Goal: Share content: Share content

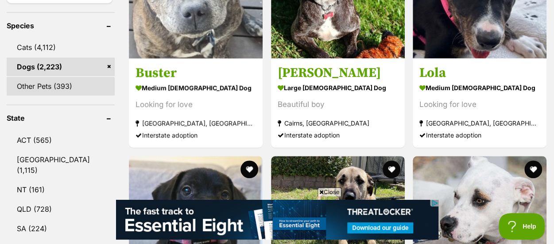
scroll to position [443, 0]
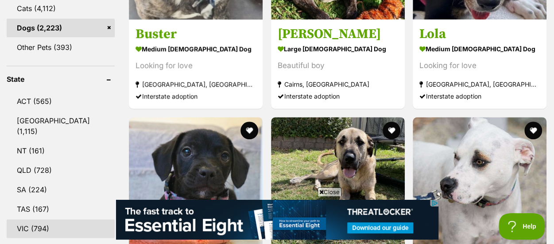
click at [32, 220] on link "VIC (794)" at bounding box center [61, 229] width 108 height 19
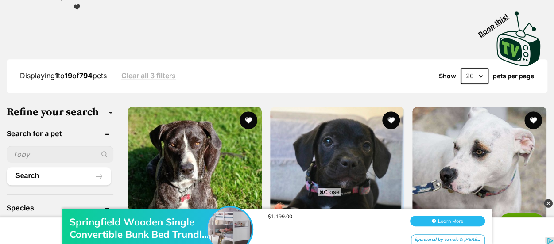
click at [475, 68] on select "20 40 60" at bounding box center [474, 76] width 28 height 16
select select "60"
click at [460, 68] on select "20 40 60" at bounding box center [474, 76] width 28 height 16
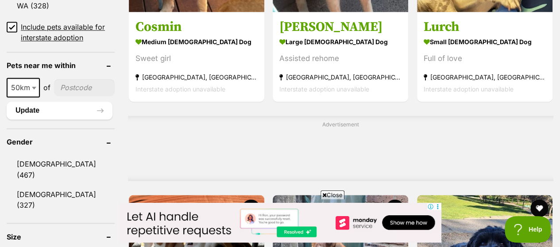
scroll to position [753, 0]
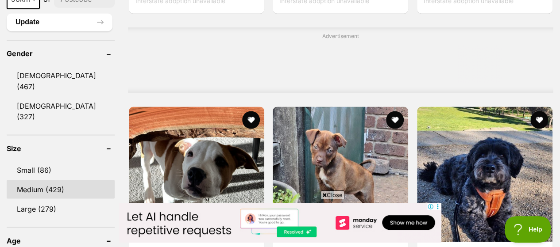
click at [35, 180] on link "Medium (429)" at bounding box center [61, 189] width 108 height 19
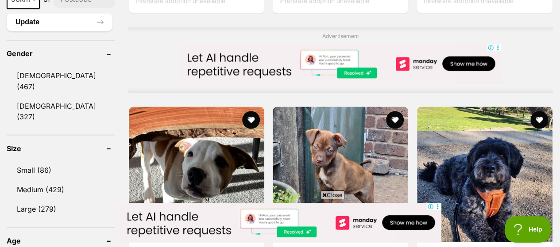
scroll to position [0, 0]
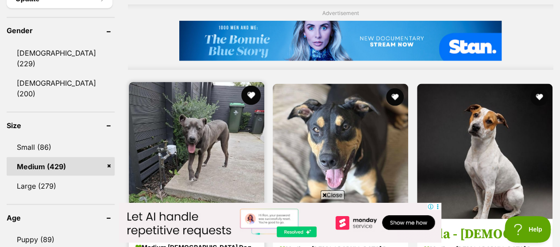
click at [255, 85] on button "favourite" at bounding box center [250, 94] width 19 height 19
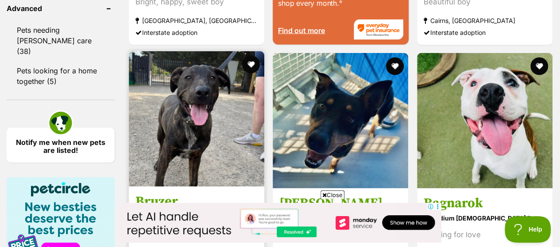
scroll to position [1239, 0]
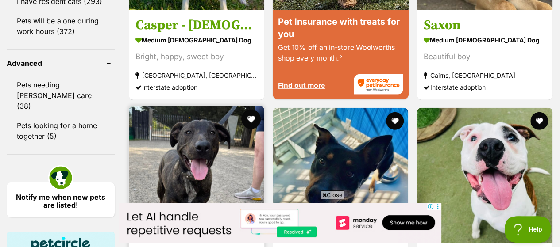
click at [251, 110] on button "favourite" at bounding box center [250, 119] width 19 height 19
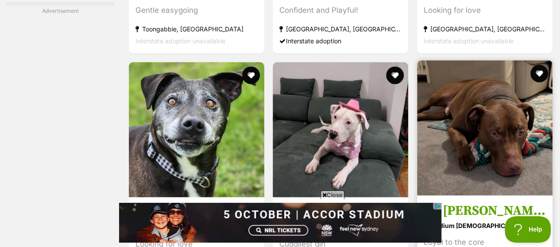
scroll to position [0, 0]
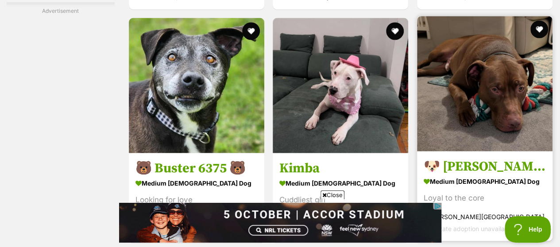
click at [444, 70] on img at bounding box center [484, 83] width 135 height 135
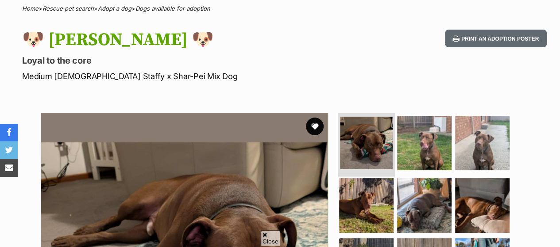
scroll to position [89, 0]
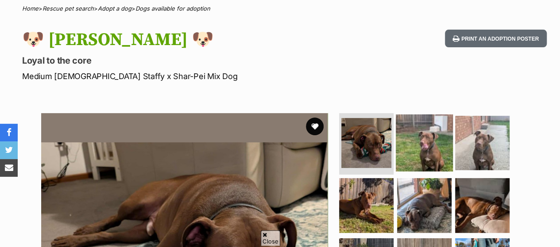
click at [426, 130] on img at bounding box center [424, 142] width 57 height 57
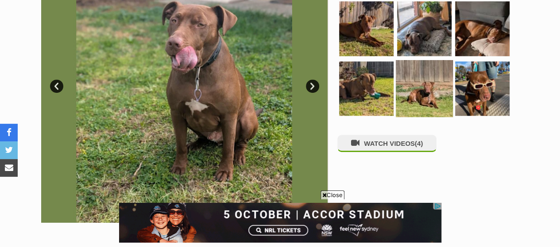
scroll to position [0, 0]
click at [438, 75] on img at bounding box center [424, 88] width 57 height 57
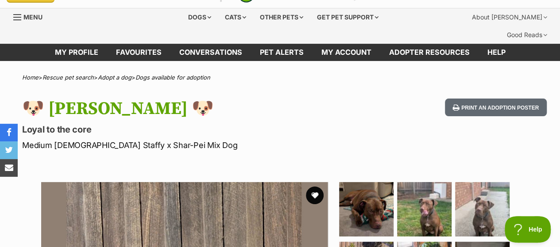
scroll to position [133, 0]
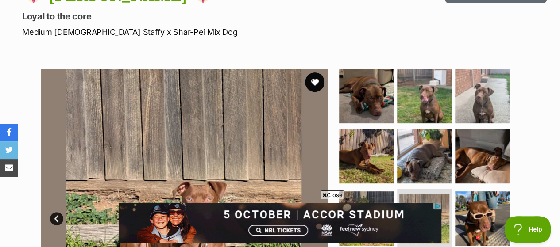
click at [312, 73] on button "favourite" at bounding box center [314, 82] width 19 height 19
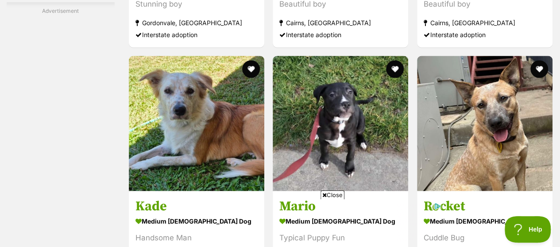
scroll to position [4073, 0]
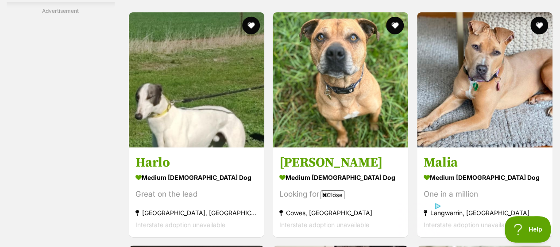
scroll to position [4427, 0]
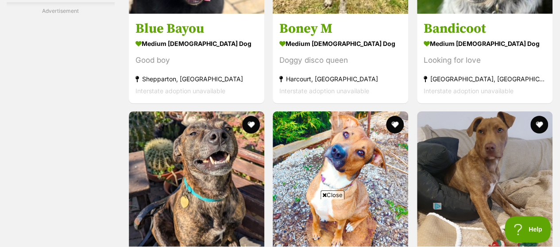
scroll to position [5179, 0]
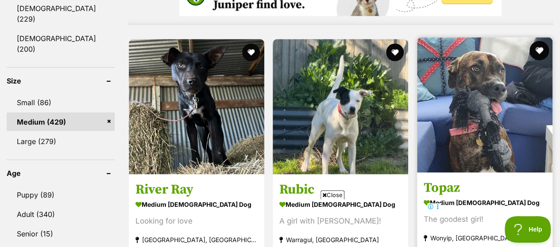
click at [543, 41] on button "favourite" at bounding box center [538, 50] width 19 height 19
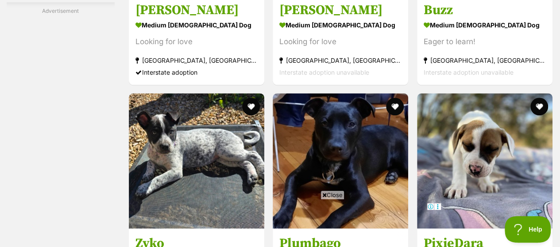
scroll to position [2169, 0]
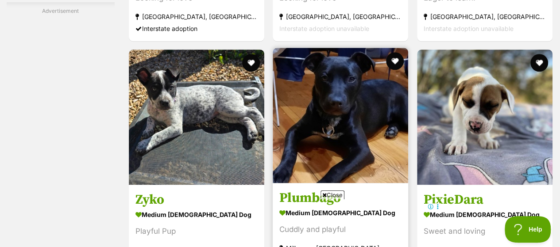
click at [361, 63] on img at bounding box center [340, 115] width 135 height 135
click at [396, 71] on button "favourite" at bounding box center [395, 60] width 19 height 19
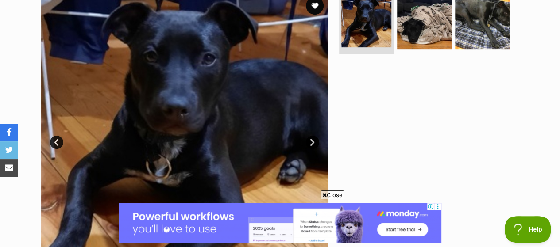
scroll to position [177, 0]
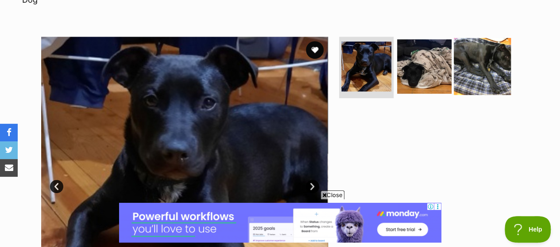
click at [468, 42] on img at bounding box center [482, 66] width 57 height 57
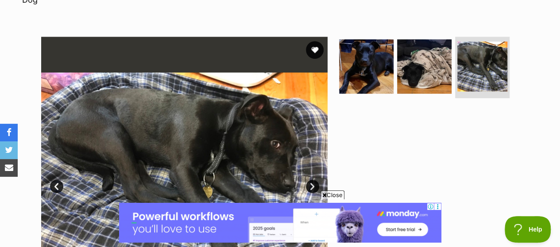
click at [310, 180] on link "Next" at bounding box center [312, 186] width 13 height 13
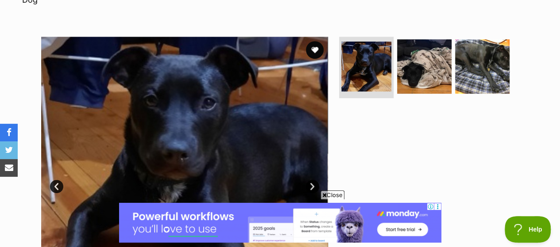
click at [395, 98] on div at bounding box center [427, 180] width 181 height 287
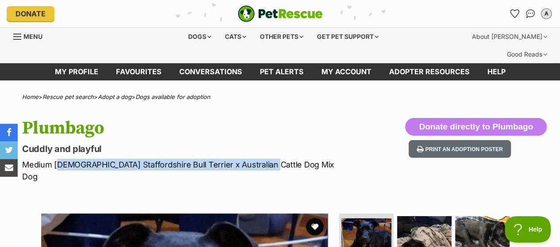
scroll to position [0, 0]
drag, startPoint x: 97, startPoint y: 151, endPoint x: 253, endPoint y: 146, distance: 156.3
click at [253, 159] on p "Medium Female Staffordshire Bull Terrier x Australian Cattle Dog Mix Dog" at bounding box center [182, 171] width 320 height 24
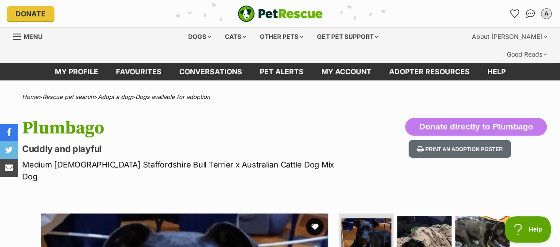
click at [287, 159] on p "Medium Female Staffordshire Bull Terrier x Australian Cattle Dog Mix Dog" at bounding box center [182, 171] width 320 height 24
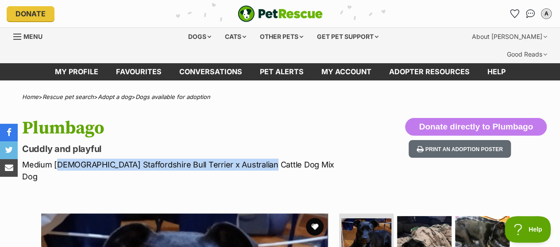
drag, startPoint x: 256, startPoint y: 145, endPoint x: 59, endPoint y: 145, distance: 196.5
click at [54, 159] on p "Medium Female Staffordshire Bull Terrier x Australian Cattle Dog Mix Dog" at bounding box center [182, 171] width 320 height 24
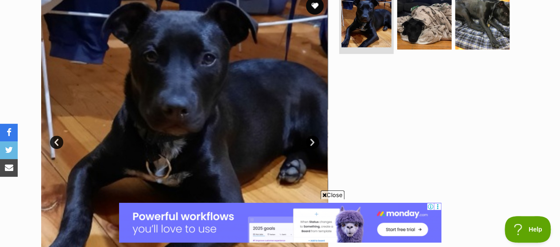
scroll to position [44, 0]
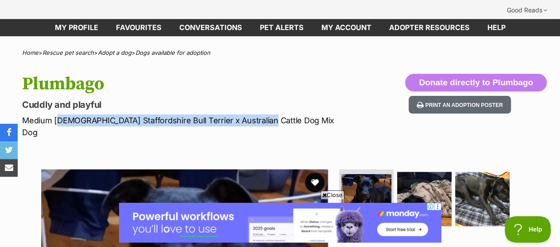
click at [307, 173] on button "favourite" at bounding box center [314, 182] width 19 height 19
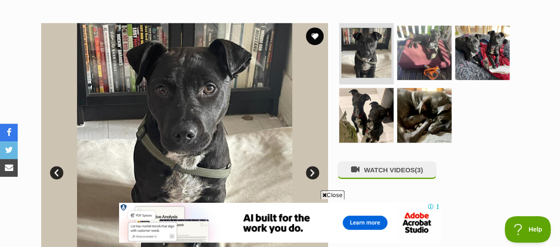
scroll to position [177, 0]
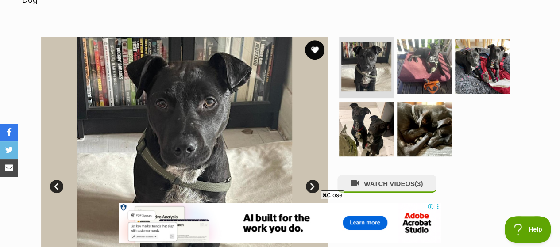
click at [311, 40] on button "favourite" at bounding box center [314, 49] width 19 height 19
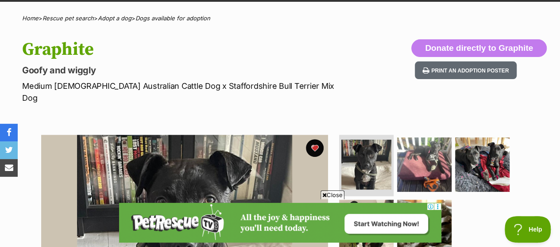
scroll to position [133, 0]
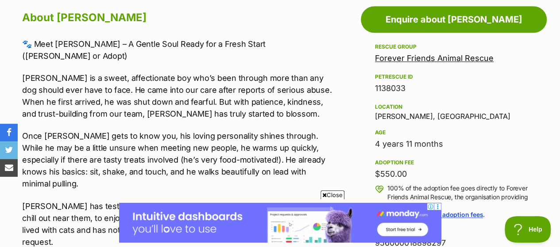
scroll to position [620, 0]
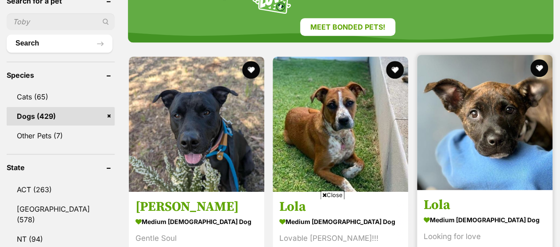
click at [504, 66] on img at bounding box center [484, 122] width 135 height 135
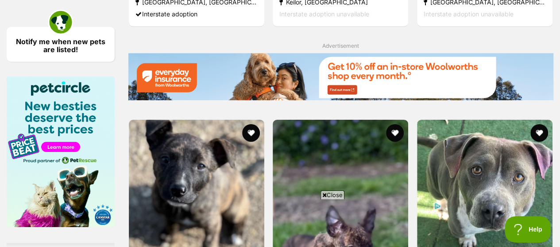
scroll to position [1461, 0]
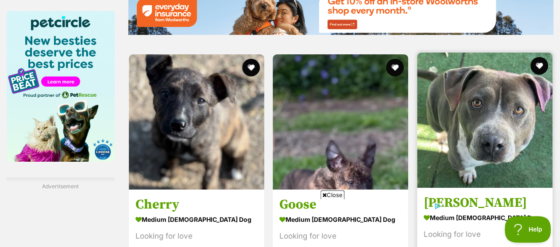
click at [481, 79] on img at bounding box center [484, 120] width 135 height 135
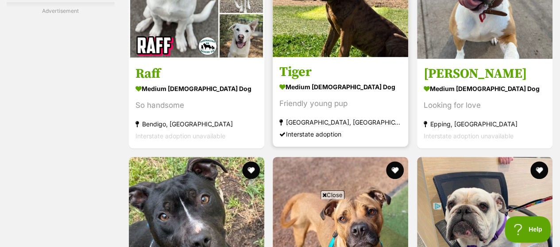
scroll to position [3896, 0]
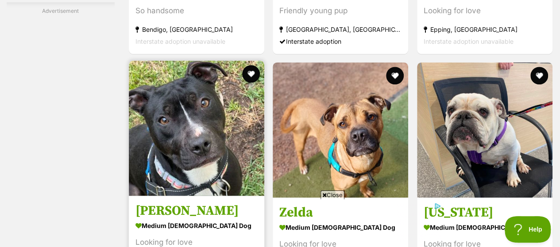
click at [209, 93] on img at bounding box center [196, 128] width 135 height 135
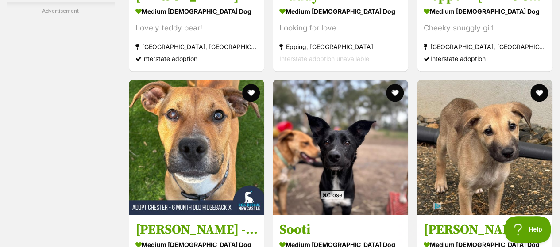
scroll to position [5755, 0]
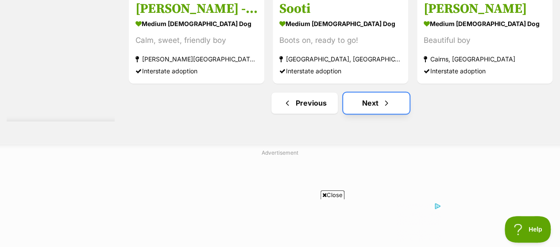
click at [386, 93] on link "Next" at bounding box center [376, 103] width 66 height 21
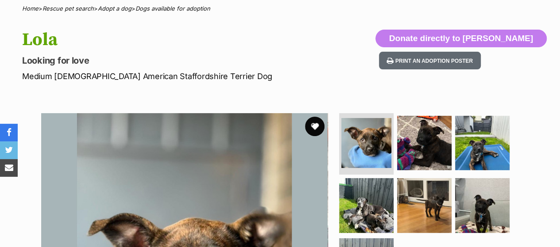
click at [318, 117] on button "favourite" at bounding box center [314, 126] width 19 height 19
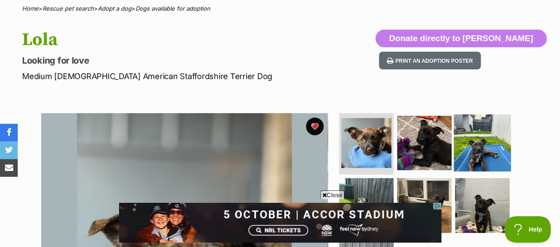
click at [484, 129] on img at bounding box center [482, 142] width 57 height 57
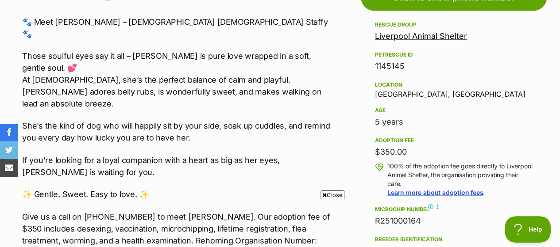
scroll to position [354, 0]
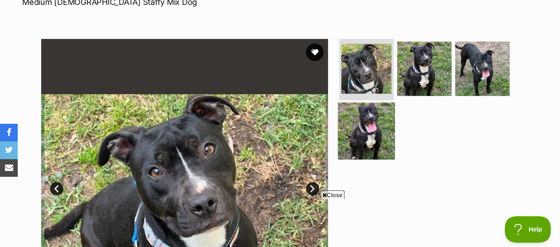
scroll to position [177, 0]
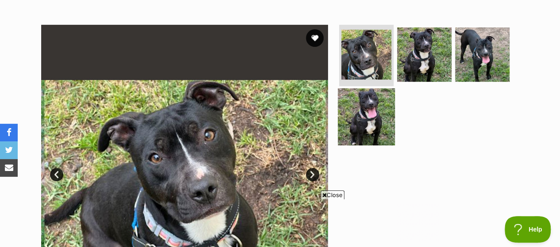
click at [380, 92] on img at bounding box center [366, 117] width 57 height 57
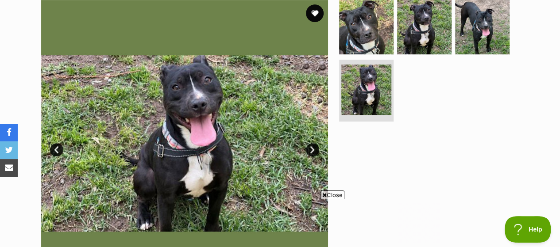
scroll to position [221, 0]
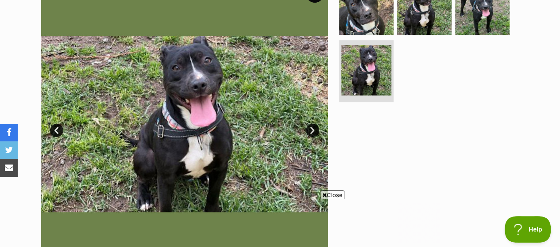
click at [308, 124] on link "Next" at bounding box center [312, 130] width 13 height 13
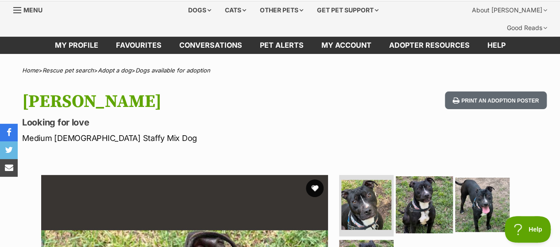
scroll to position [0, 0]
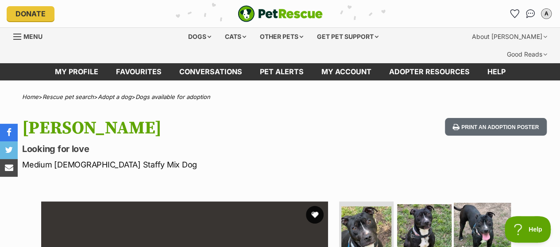
click at [476, 203] on img at bounding box center [482, 231] width 57 height 57
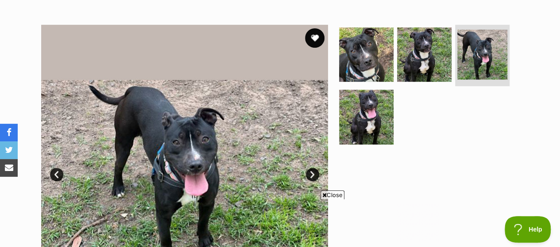
click at [311, 28] on button "favourite" at bounding box center [314, 37] width 19 height 19
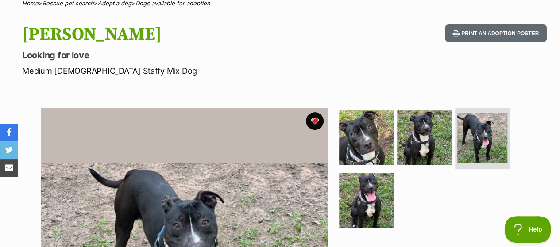
scroll to position [177, 0]
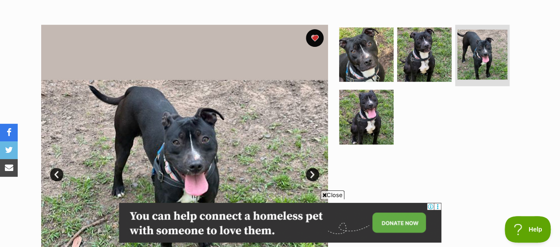
click at [316, 168] on link "Next" at bounding box center [312, 174] width 13 height 13
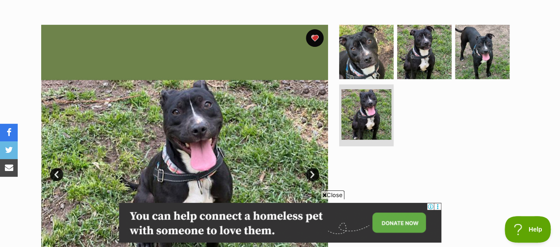
scroll to position [266, 0]
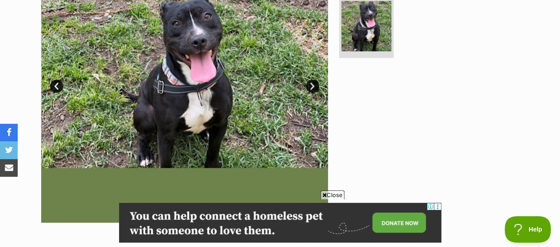
click at [313, 80] on link "Next" at bounding box center [312, 86] width 13 height 13
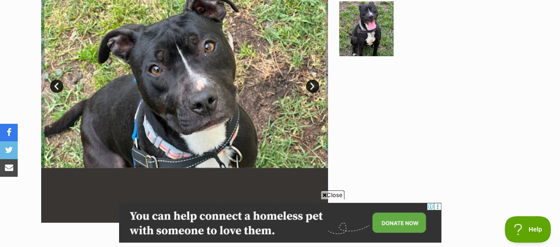
scroll to position [177, 0]
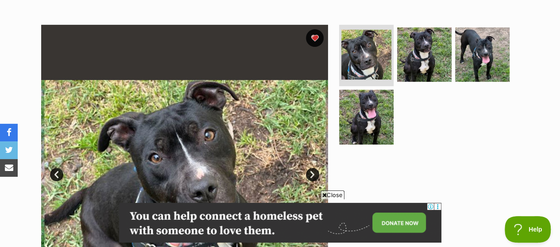
click at [312, 168] on link "Next" at bounding box center [312, 174] width 13 height 13
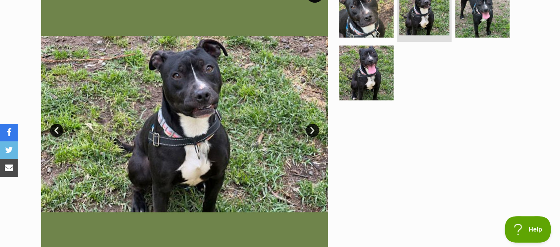
scroll to position [0, 0]
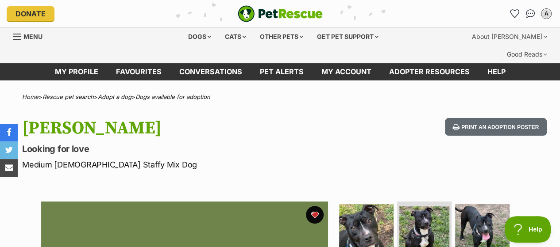
click at [34, 35] on span "Menu" at bounding box center [32, 37] width 19 height 8
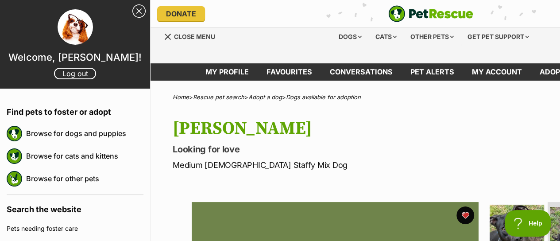
click at [361, 124] on hgroup "[PERSON_NAME] Looking for love Medium [DEMOGRAPHIC_DATA] Staffy Mix Dog" at bounding box center [333, 144] width 320 height 53
click at [296, 8] on div "Donate" at bounding box center [248, 13] width 182 height 15
click at [521, 118] on div "[PERSON_NAME] Looking for love Medium [DEMOGRAPHIC_DATA] Staffy Mix Dog Print a…" at bounding box center [431, 144] width 560 height 53
click at [132, 12] on link "Close Sidebar" at bounding box center [138, 10] width 13 height 13
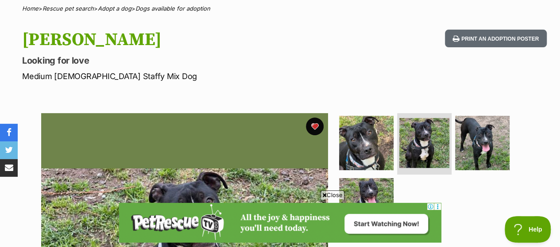
click at [5, 171] on icon "share via email" at bounding box center [9, 168] width 8 height 8
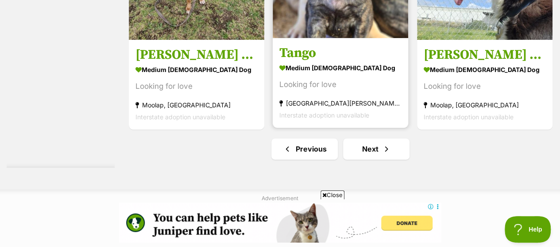
scroll to position [5578, 0]
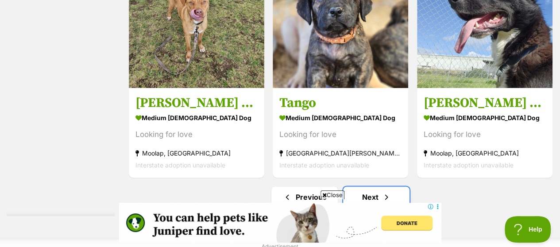
click at [365, 187] on link "Next" at bounding box center [376, 197] width 66 height 21
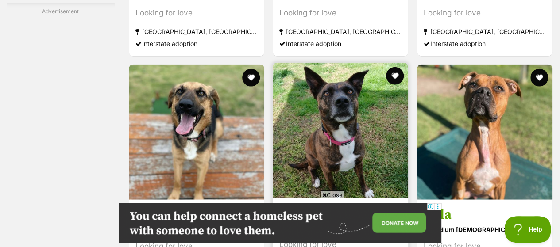
scroll to position [4382, 0]
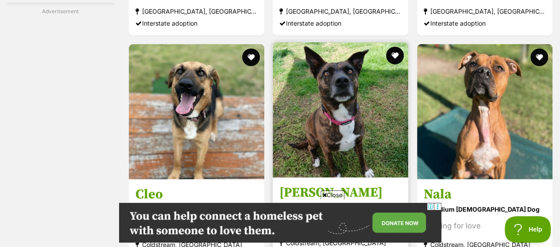
click at [344, 81] on img at bounding box center [340, 109] width 135 height 135
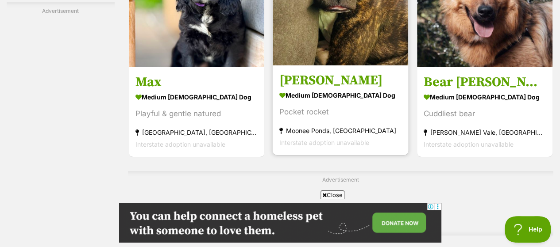
scroll to position [0, 0]
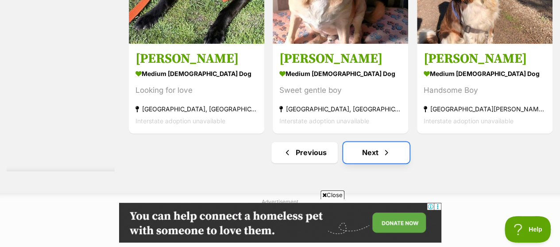
click at [374, 142] on link "Next" at bounding box center [376, 152] width 66 height 21
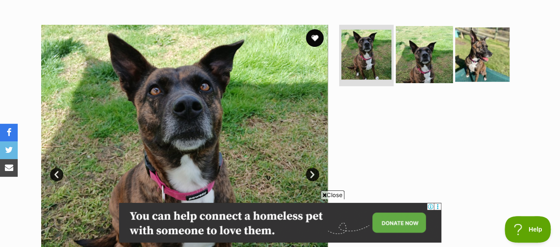
click at [422, 45] on img at bounding box center [424, 54] width 57 height 57
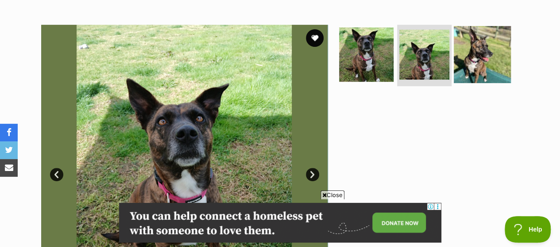
click at [488, 37] on img at bounding box center [482, 54] width 57 height 57
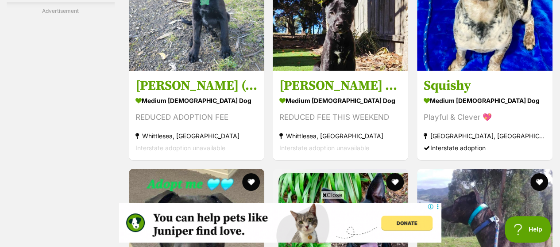
scroll to position [3364, 0]
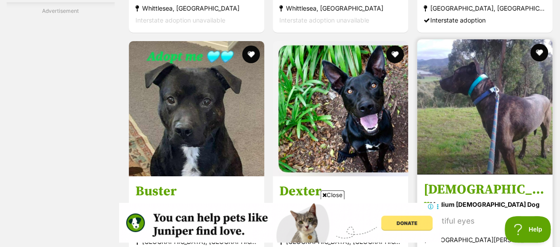
click at [504, 64] on img at bounding box center [484, 106] width 135 height 135
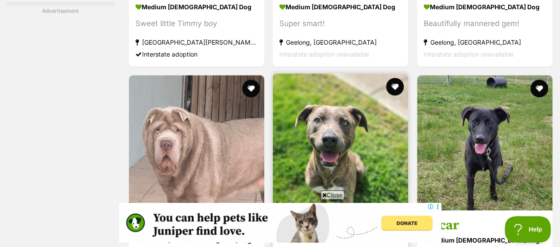
scroll to position [3896, 0]
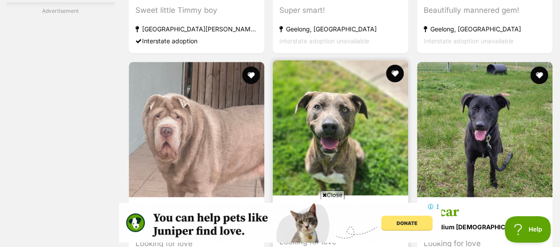
click at [351, 87] on img at bounding box center [340, 127] width 135 height 135
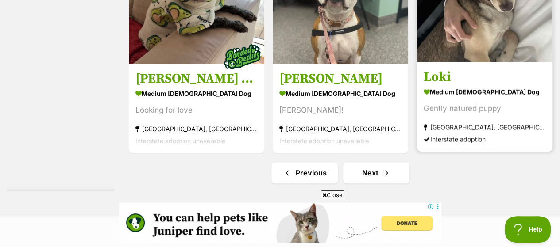
scroll to position [5711, 0]
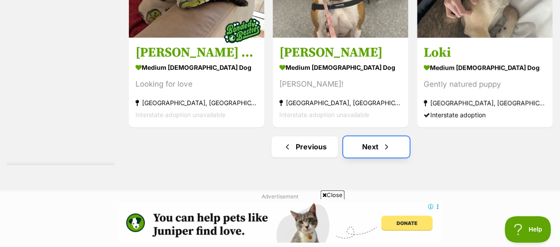
click at [358, 136] on link "Next" at bounding box center [376, 146] width 66 height 21
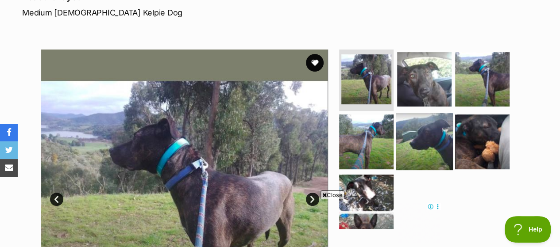
scroll to position [221, 0]
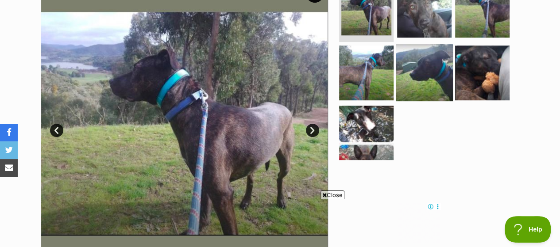
click at [403, 66] on img at bounding box center [424, 72] width 57 height 57
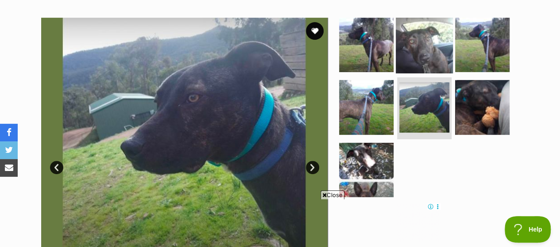
scroll to position [133, 0]
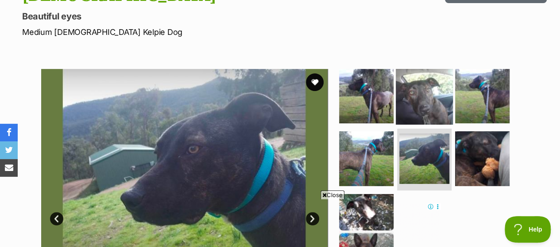
click at [421, 83] on img at bounding box center [424, 95] width 57 height 57
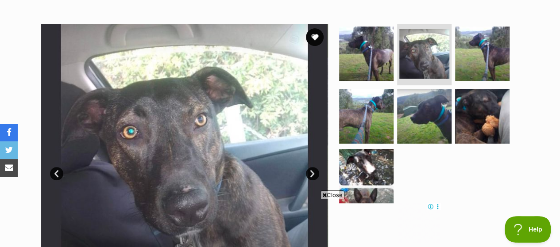
scroll to position [221, 0]
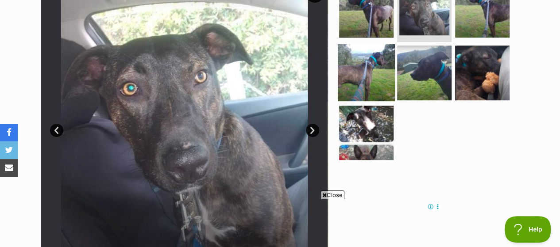
click at [375, 63] on img at bounding box center [366, 72] width 57 height 57
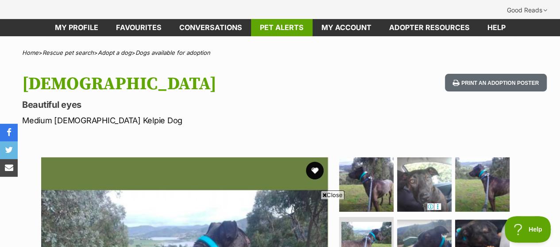
scroll to position [0, 0]
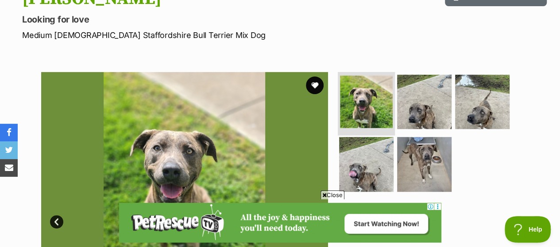
scroll to position [177, 0]
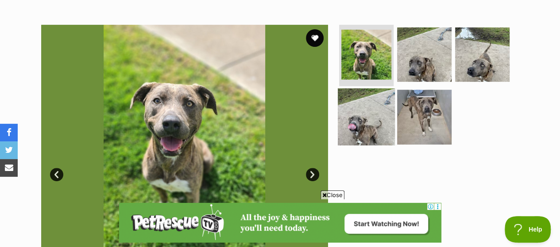
click at [362, 97] on img at bounding box center [366, 117] width 57 height 57
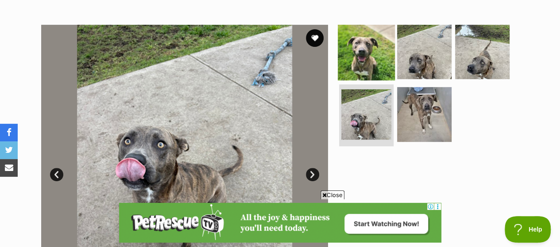
click at [375, 30] on img at bounding box center [366, 51] width 57 height 57
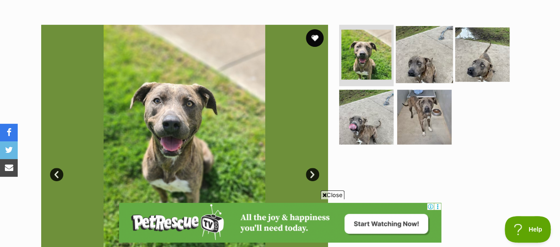
click at [417, 32] on img at bounding box center [424, 54] width 57 height 57
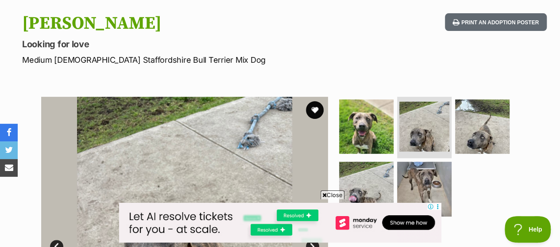
scroll to position [44, 0]
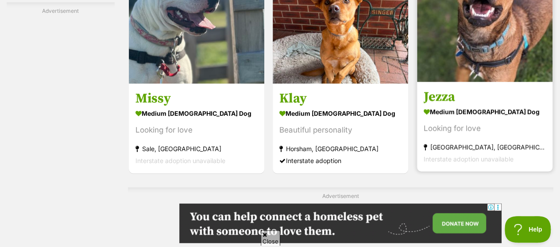
scroll to position [2169, 0]
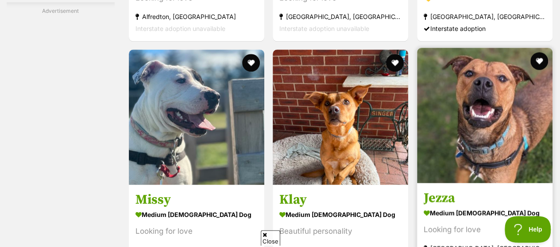
click at [487, 85] on img at bounding box center [484, 115] width 135 height 135
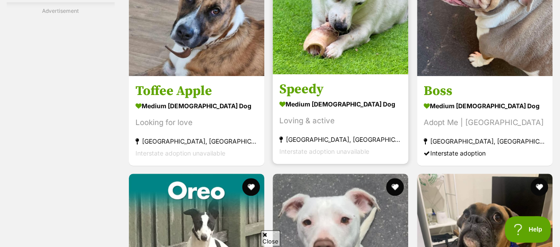
scroll to position [5622, 0]
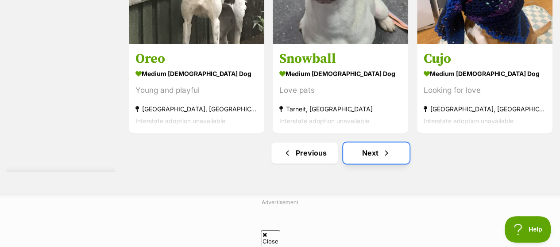
click at [358, 143] on link "Next" at bounding box center [376, 153] width 66 height 21
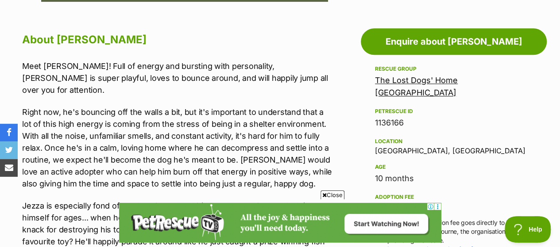
scroll to position [221, 0]
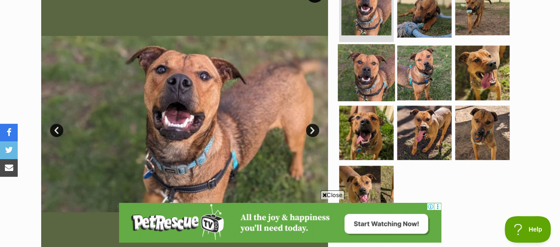
click at [373, 58] on img at bounding box center [366, 72] width 57 height 57
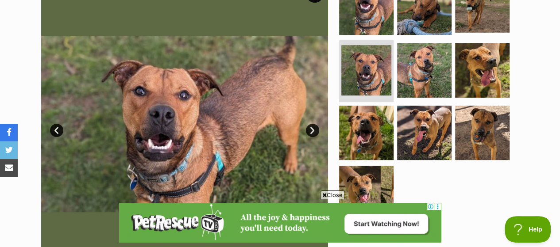
click at [310, 124] on link "Next" at bounding box center [312, 130] width 13 height 13
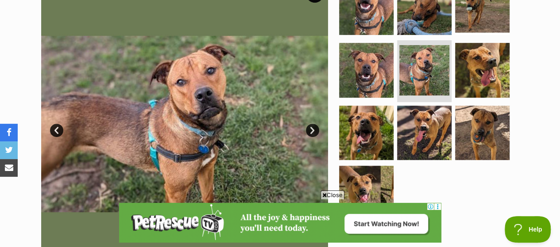
click at [310, 124] on link "Next" at bounding box center [312, 130] width 13 height 13
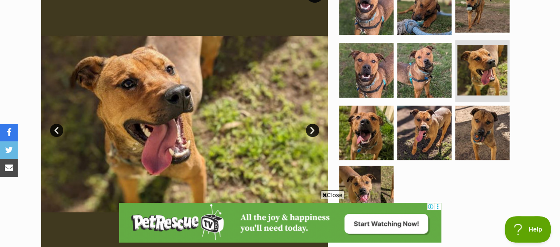
click at [310, 124] on link "Next" at bounding box center [312, 130] width 13 height 13
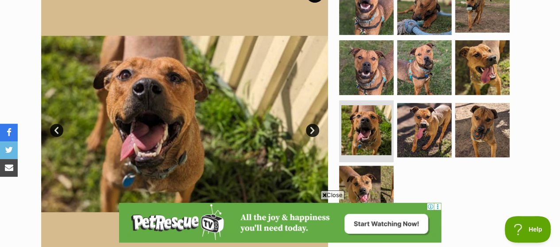
scroll to position [0, 0]
click at [310, 124] on link "Next" at bounding box center [312, 130] width 13 height 13
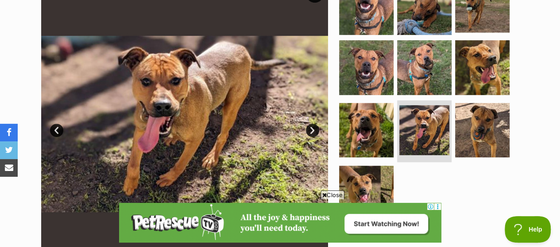
click at [310, 124] on link "Next" at bounding box center [312, 130] width 13 height 13
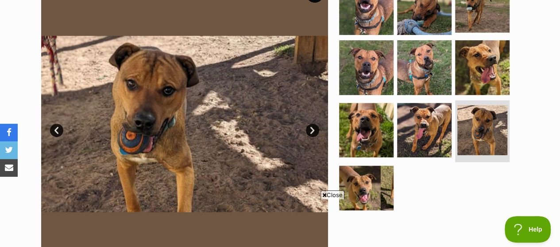
click at [310, 124] on link "Next" at bounding box center [312, 130] width 13 height 13
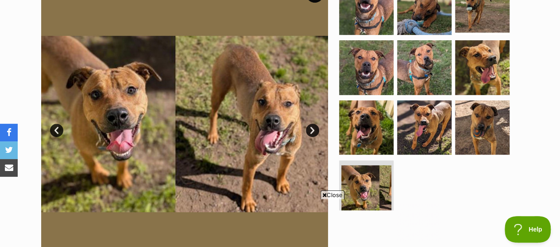
click at [310, 124] on link "Next" at bounding box center [312, 130] width 13 height 13
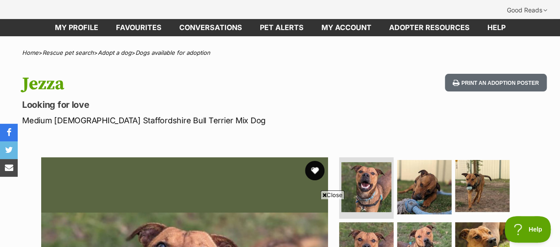
click at [313, 161] on button "favourite" at bounding box center [314, 170] width 19 height 19
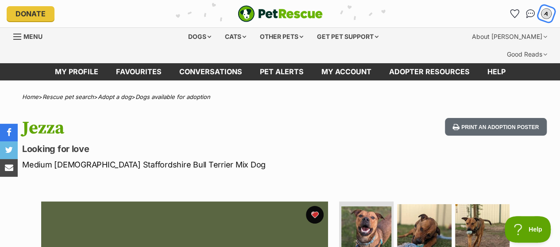
click at [544, 13] on div "A" at bounding box center [547, 14] width 12 height 12
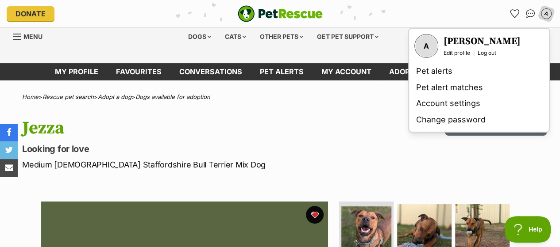
click at [278, 159] on p "Medium Male Staffordshire Bull Terrier Mix Dog" at bounding box center [182, 165] width 320 height 12
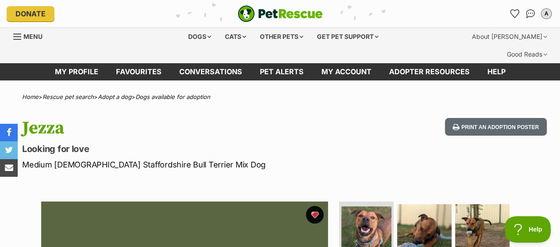
click at [15, 38] on div "Menu" at bounding box center [17, 36] width 9 height 7
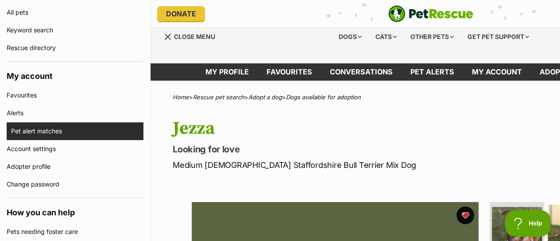
scroll to position [266, 0]
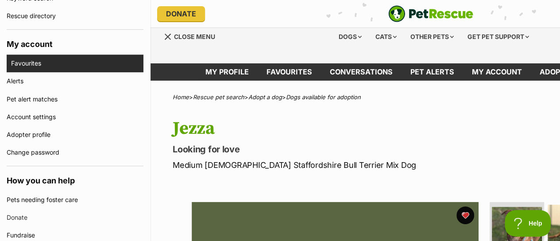
click at [21, 64] on link "Favourites" at bounding box center [77, 63] width 132 height 18
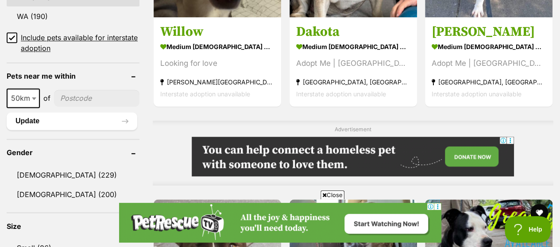
scroll to position [797, 0]
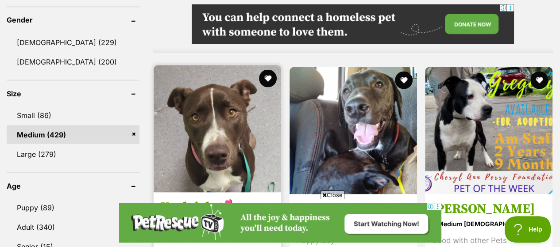
click at [209, 87] on img at bounding box center [217, 128] width 127 height 127
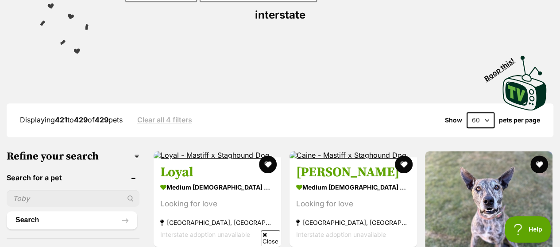
scroll to position [0, 0]
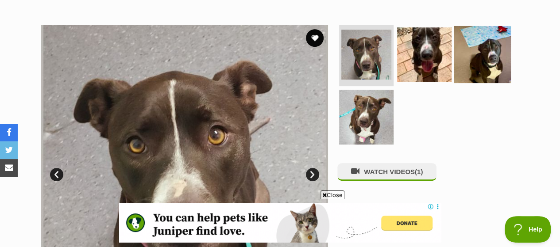
click at [492, 35] on img at bounding box center [482, 54] width 57 height 57
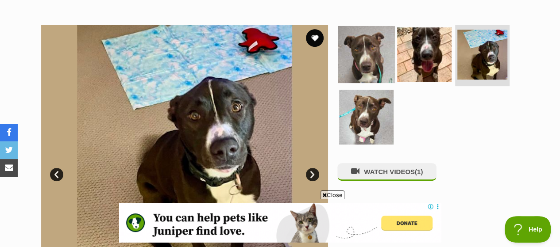
click at [382, 37] on img at bounding box center [366, 54] width 57 height 57
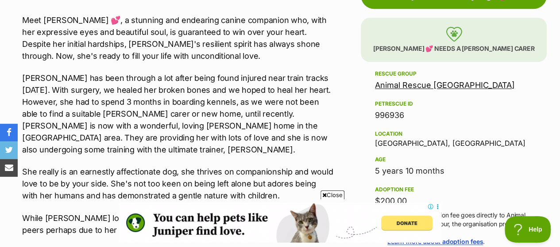
scroll to position [531, 0]
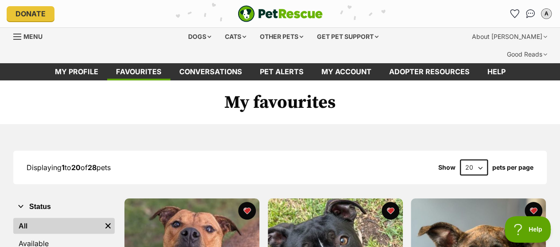
click at [470, 160] on select "20 40 60" at bounding box center [474, 168] width 28 height 16
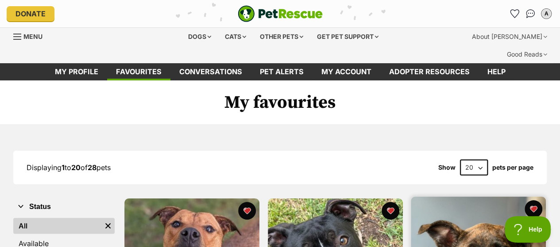
select select "60"
click at [460, 160] on select "20 40 60" at bounding box center [474, 168] width 28 height 16
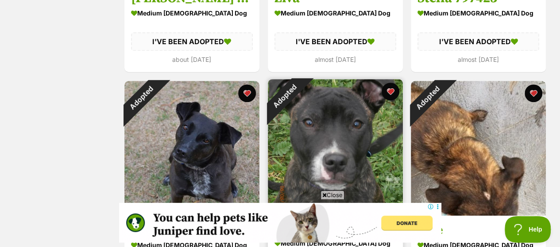
scroll to position [1992, 0]
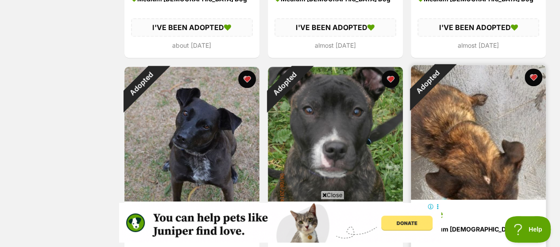
click at [481, 94] on img at bounding box center [478, 132] width 135 height 135
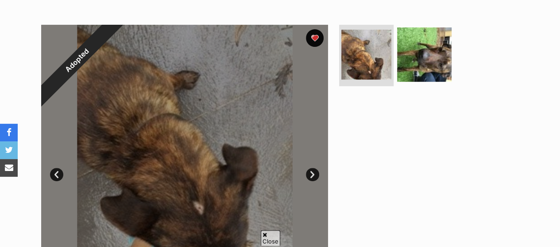
click at [322, 153] on div at bounding box center [184, 168] width 287 height 287
click at [315, 168] on link "Next" at bounding box center [312, 174] width 13 height 13
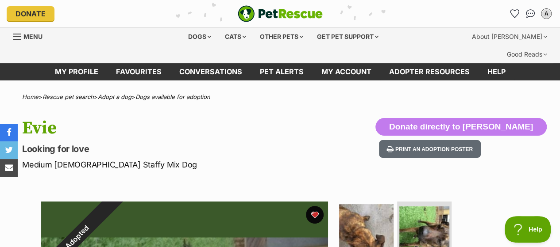
click at [206, 143] on p "Looking for love" at bounding box center [182, 149] width 320 height 12
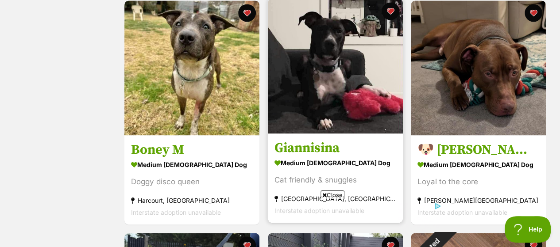
scroll to position [841, 0]
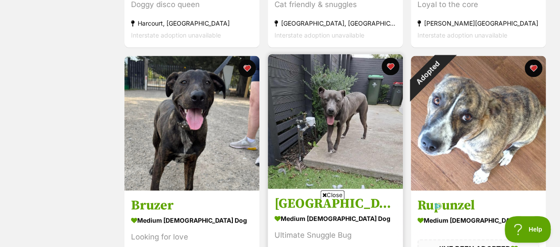
click at [336, 96] on img at bounding box center [335, 121] width 135 height 135
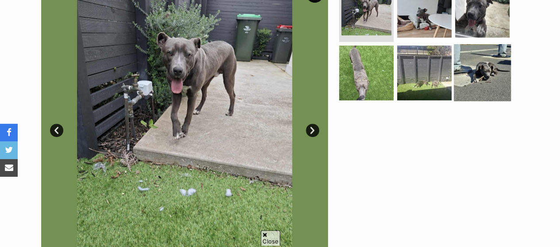
click at [462, 51] on img at bounding box center [482, 72] width 57 height 57
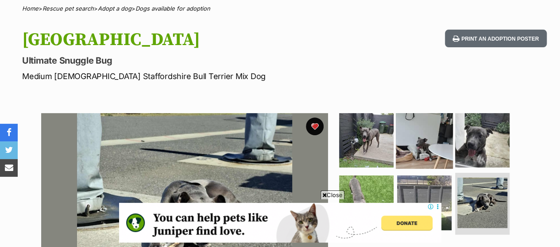
click at [444, 118] on img at bounding box center [424, 140] width 57 height 57
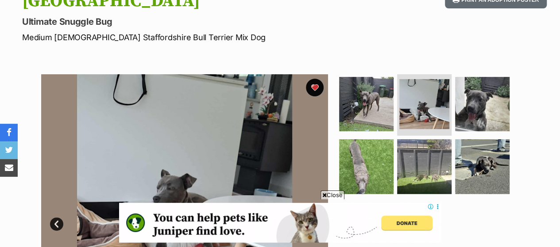
scroll to position [177, 0]
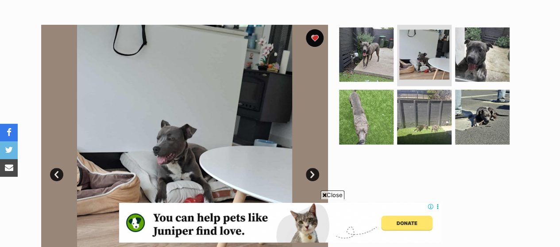
click at [314, 168] on link "Next" at bounding box center [312, 174] width 13 height 13
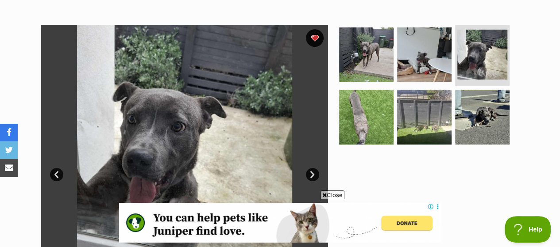
scroll to position [0, 0]
click at [314, 168] on link "Next" at bounding box center [312, 174] width 13 height 13
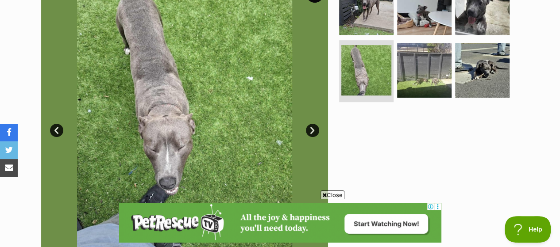
click at [309, 124] on link "Next" at bounding box center [312, 130] width 13 height 13
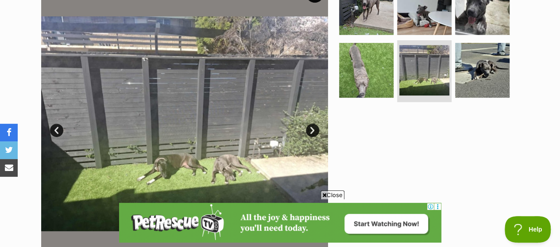
click at [313, 124] on link "Next" at bounding box center [312, 130] width 13 height 13
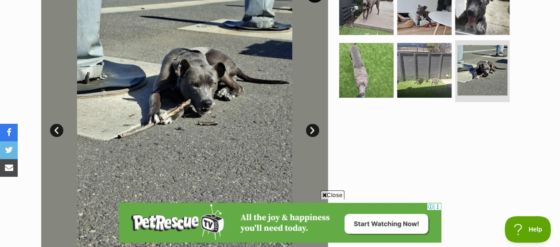
click at [313, 124] on link "Next" at bounding box center [312, 130] width 13 height 13
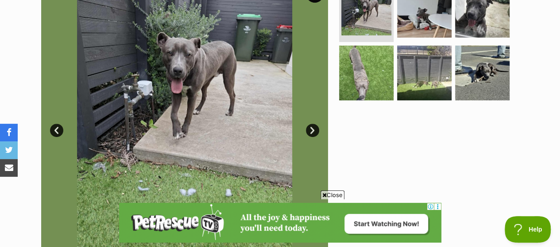
click at [313, 124] on link "Next" at bounding box center [312, 130] width 13 height 13
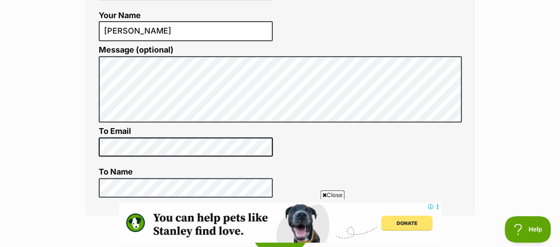
scroll to position [221, 0]
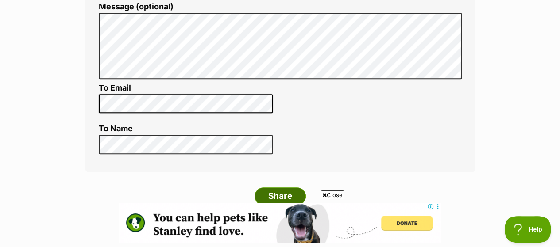
click at [270, 188] on input "Share" at bounding box center [280, 197] width 51 height 18
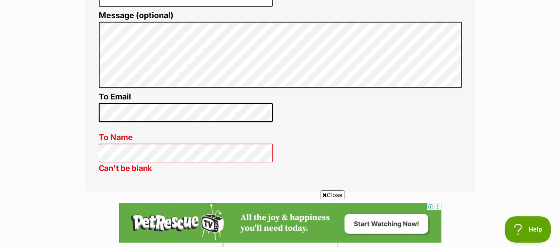
click at [269, 208] on input "Share" at bounding box center [280, 217] width 51 height 18
